Goal: Use online tool/utility: Utilize a website feature to perform a specific function

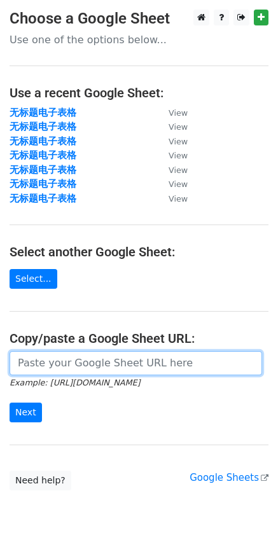
click at [91, 366] on input "url" at bounding box center [136, 363] width 252 height 24
click at [71, 366] on input "url" at bounding box center [136, 363] width 252 height 24
paste input "https://docs.google.com/spreadsheets/d/1CUXhxO-SpnQ3Y_SCDNU4lee8e-lmQB3eHol17gJ…"
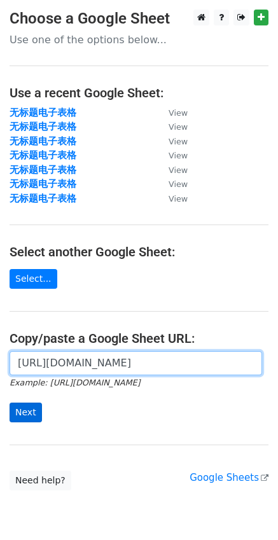
type input "https://docs.google.com/spreadsheets/d/1CUXhxO-SpnQ3Y_SCDNU4lee8e-lmQB3eHol17gJ…"
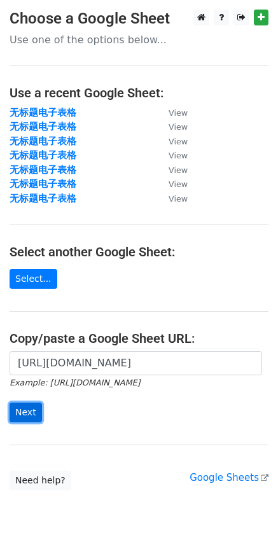
click at [28, 418] on input "Next" at bounding box center [26, 413] width 32 height 20
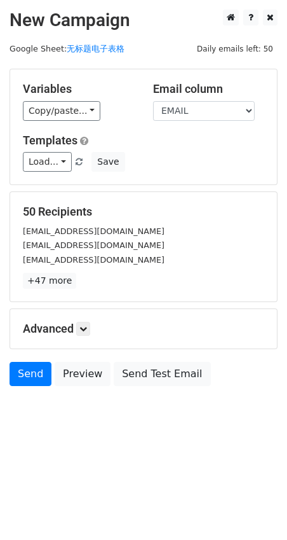
click at [193, 130] on div "Variables Copy/paste... {{EMAIL}} {{NAME}} Email column EMAIL NAME Templates Lo…" at bounding box center [143, 126] width 267 height 115
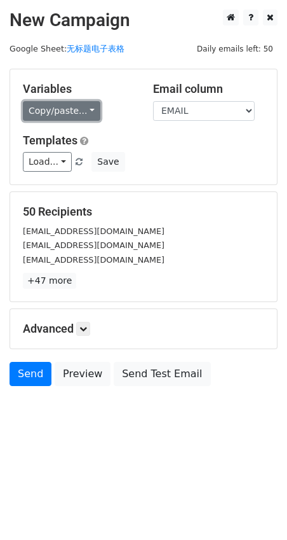
click at [85, 113] on link "Copy/paste..." at bounding box center [62, 111] width 78 height 20
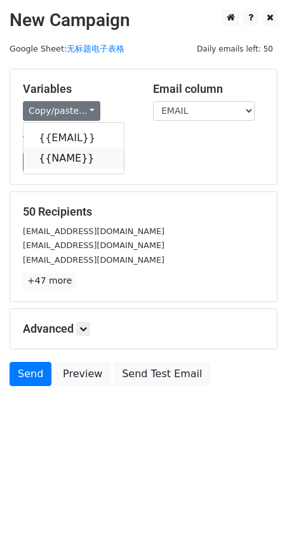
click at [69, 154] on link "{{NAME}}" at bounding box center [74, 158] width 100 height 20
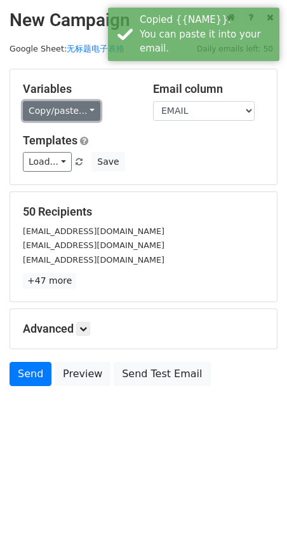
click at [66, 119] on link "Copy/paste..." at bounding box center [62, 111] width 78 height 20
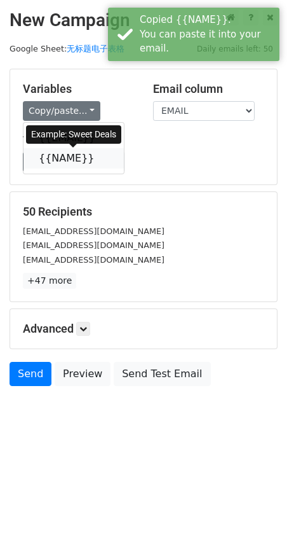
drag, startPoint x: 78, startPoint y: 159, endPoint x: 46, endPoint y: 166, distance: 33.2
click at [77, 159] on link "{{NAME}}" at bounding box center [74, 158] width 100 height 20
